Goal: Go to known website: Access a specific website the user already knows

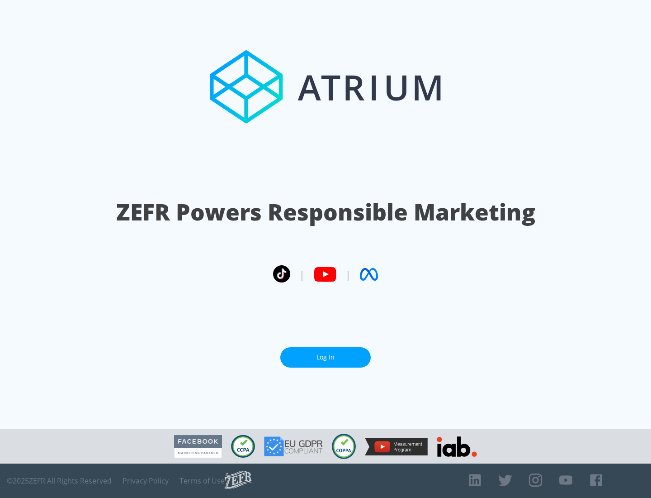
click at [326, 353] on link "Log In" at bounding box center [325, 357] width 90 height 20
